Goal: Task Accomplishment & Management: Use online tool/utility

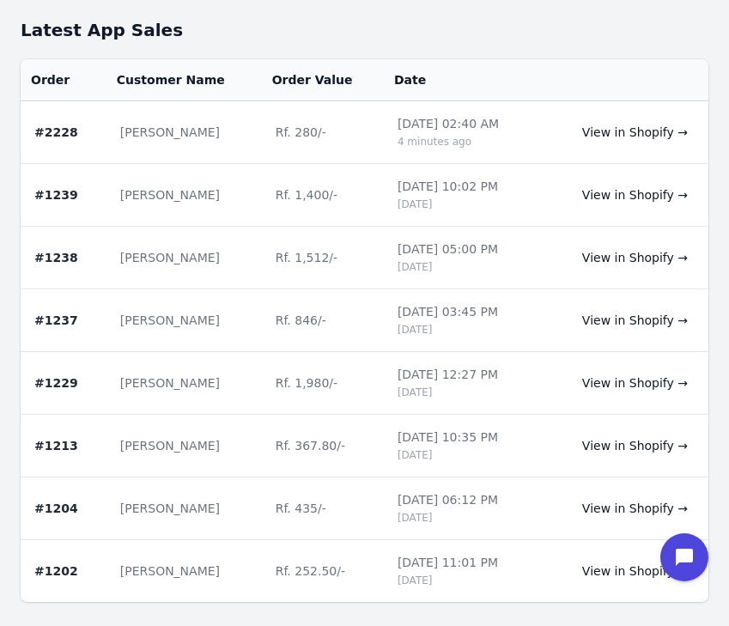
scroll to position [768, 0]
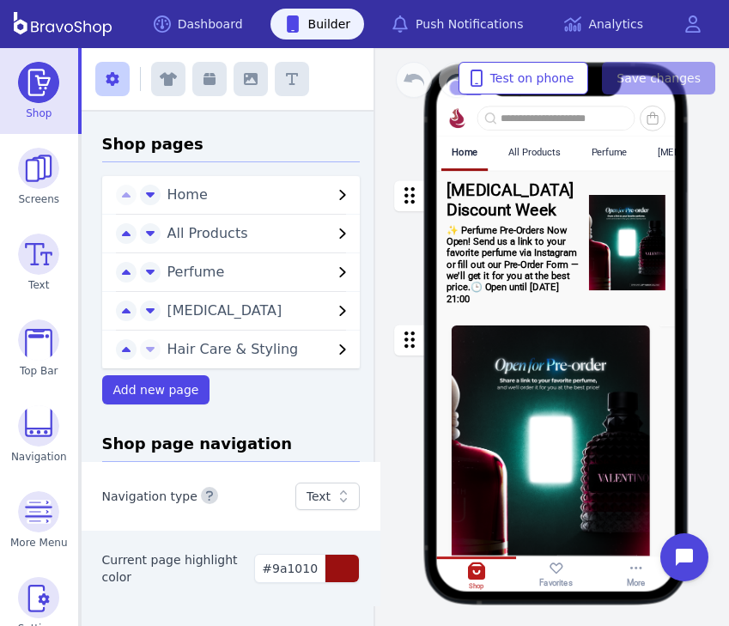
click at [487, 216] on div "button" at bounding box center [556, 242] width 240 height 144
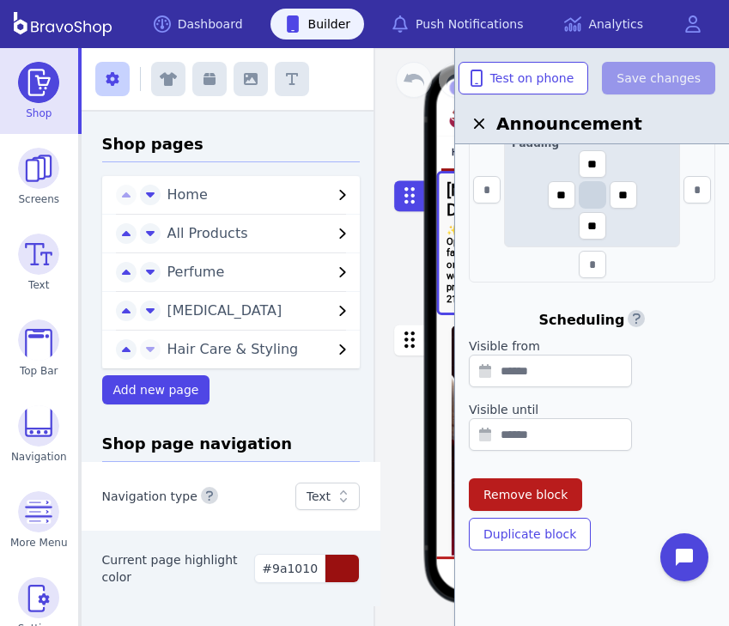
scroll to position [702, 0]
click at [534, 491] on span "Remove block" at bounding box center [526, 494] width 84 height 17
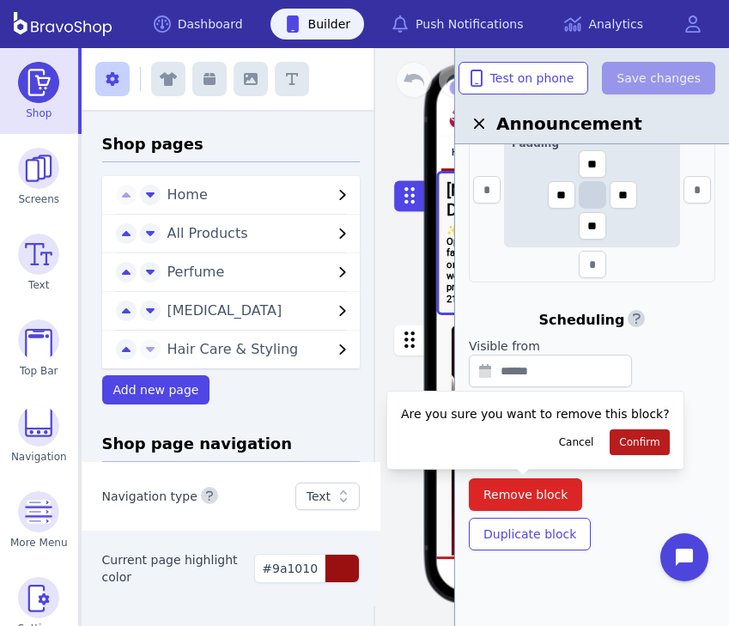
click at [619, 440] on span "Confirm" at bounding box center [639, 443] width 40 height 14
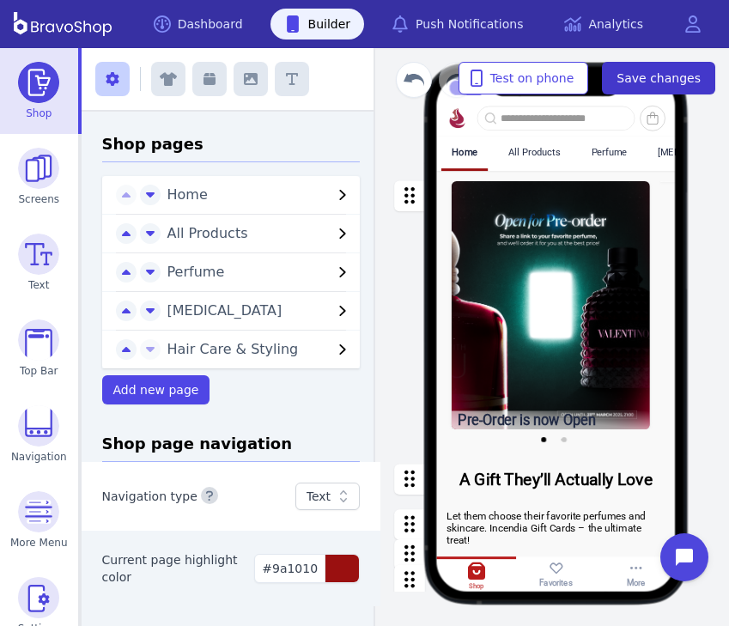
click at [674, 88] on button "Save changes" at bounding box center [658, 78] width 113 height 33
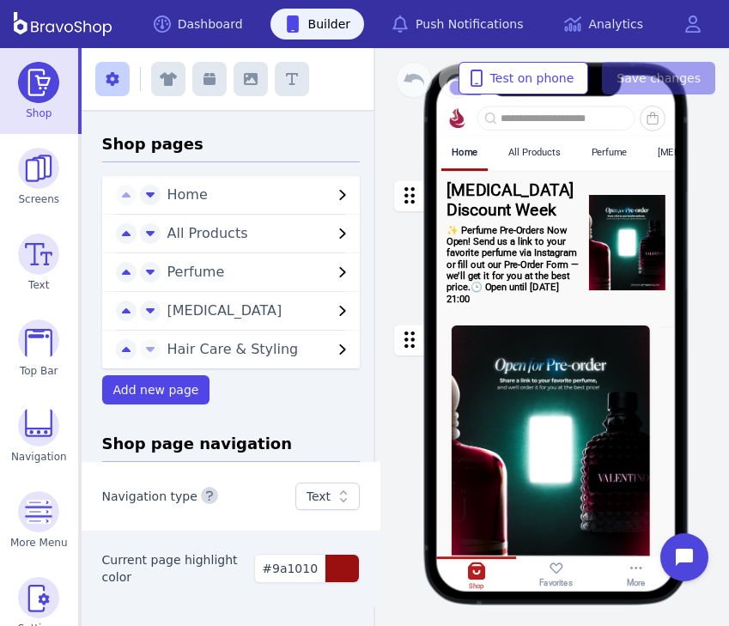
click at [487, 216] on div "button" at bounding box center [556, 242] width 240 height 144
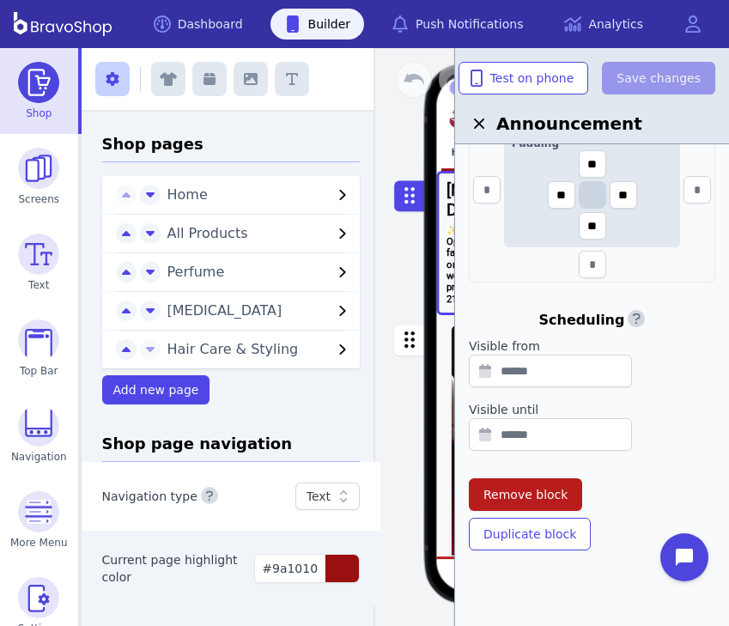
scroll to position [702, 0]
click at [534, 491] on span "Remove block" at bounding box center [526, 494] width 84 height 17
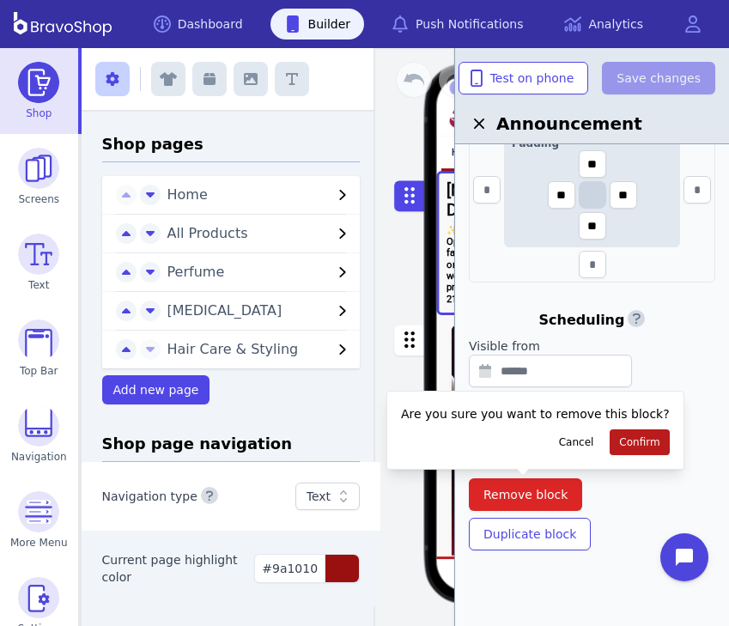
click at [619, 440] on span "Confirm" at bounding box center [639, 443] width 40 height 14
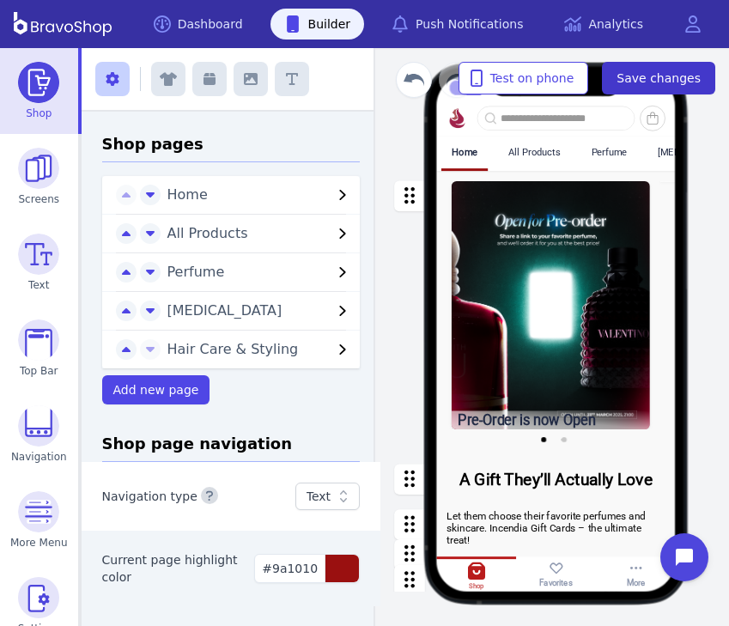
click at [674, 88] on button "Save changes" at bounding box center [658, 78] width 113 height 33
